Goal: Information Seeking & Learning: Learn about a topic

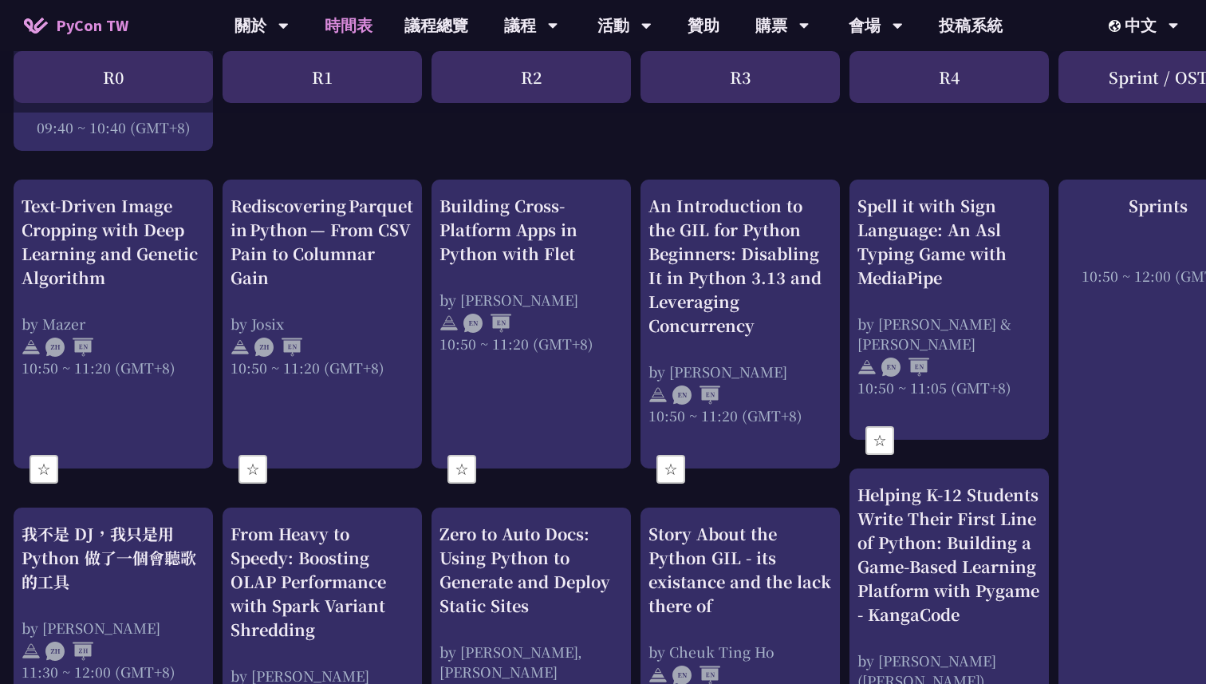
scroll to position [572, 3]
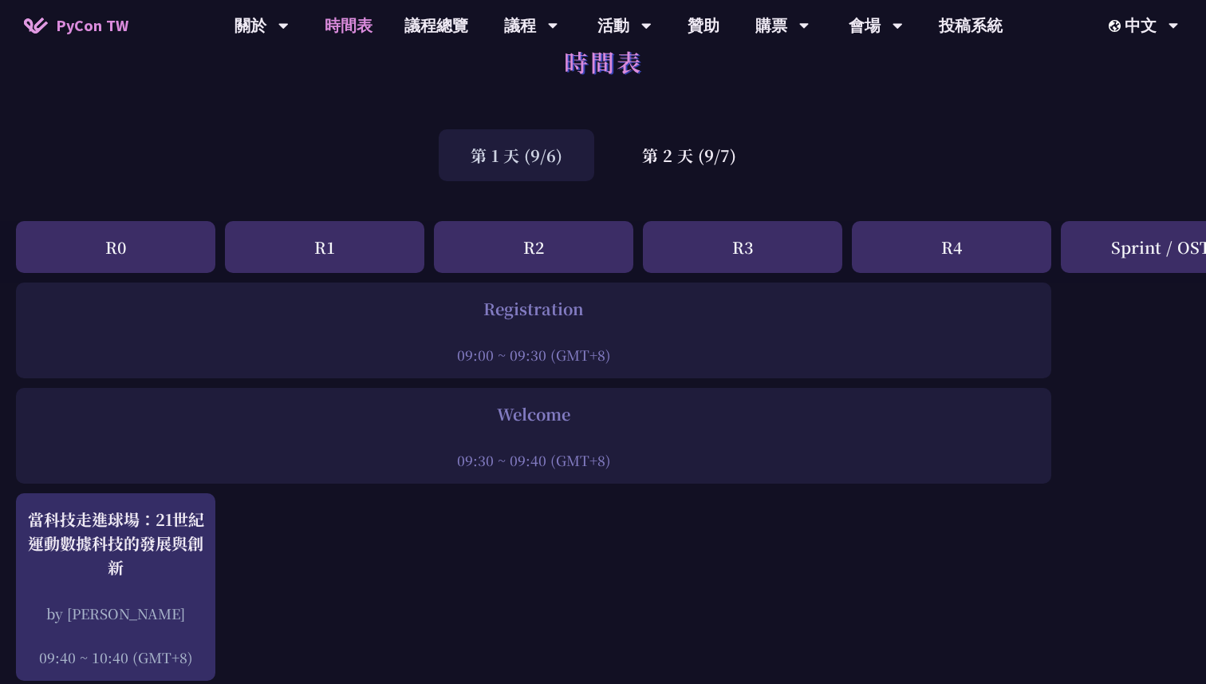
scroll to position [0, 0]
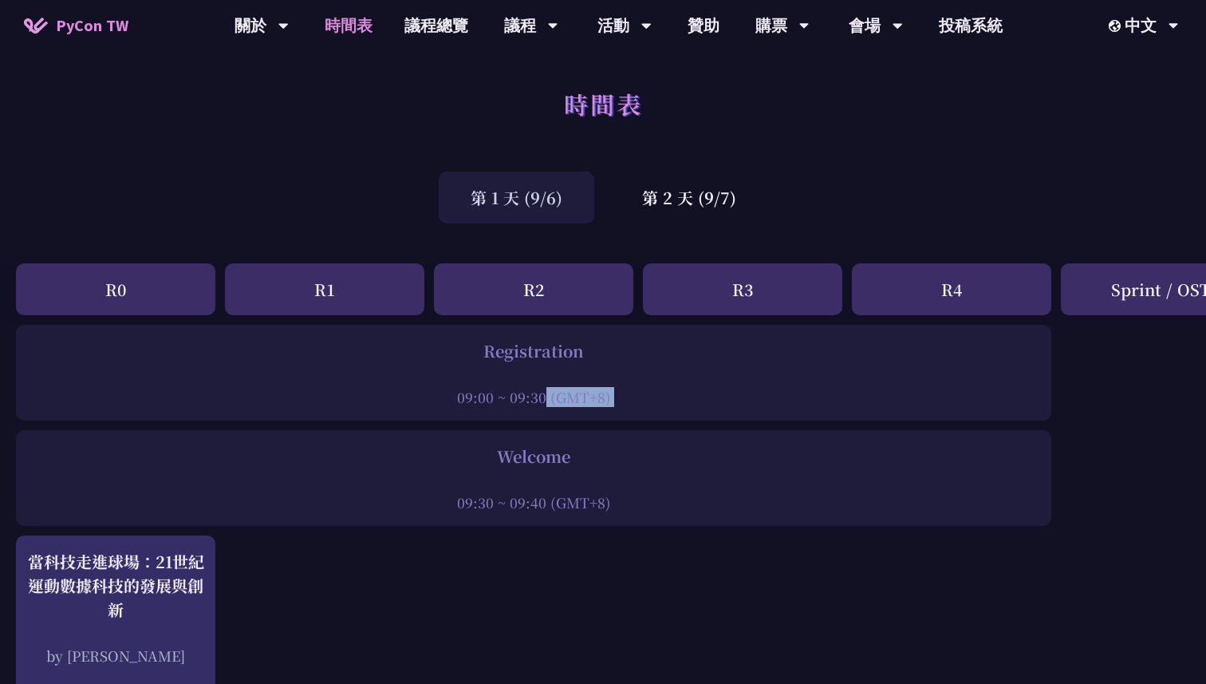
drag, startPoint x: 417, startPoint y: 391, endPoint x: 395, endPoint y: 440, distance: 54.3
drag, startPoint x: 395, startPoint y: 440, endPoint x: 395, endPoint y: 466, distance: 25.5
click at [395, 454] on div "Welcome 09:30 ~ 09:40 (GMT+8)" at bounding box center [534, 478] width 1036 height 96
